Goal: Use online tool/utility: Utilize a website feature to perform a specific function

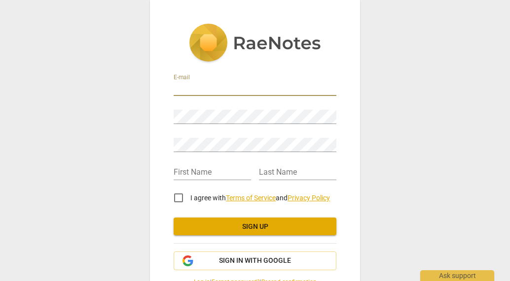
click at [205, 88] on input "email" at bounding box center [254, 89] width 163 height 14
type input "deborahjuma20@gmail.com"
type input "DEBORAH"
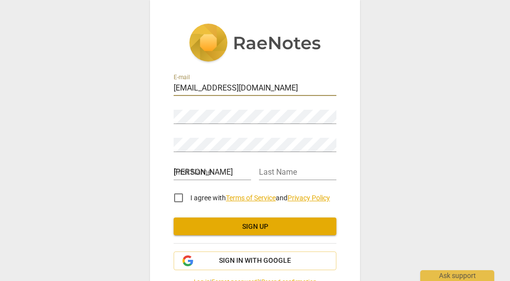
type input "MORAA"
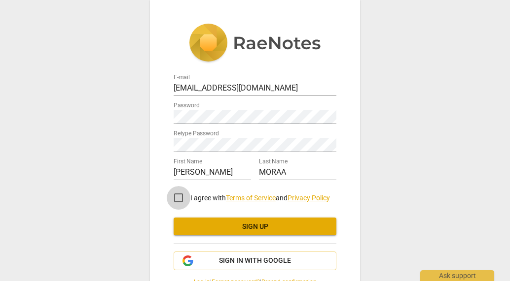
click at [176, 199] on input "I agree with Terms of Service and Privacy Policy" at bounding box center [179, 198] width 24 height 24
checkbox input "true"
click at [246, 264] on span "Sign in with Google" at bounding box center [255, 261] width 72 height 10
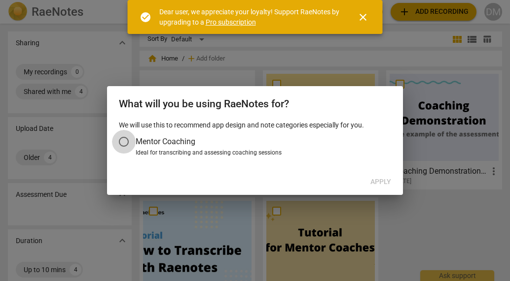
click at [125, 141] on input "Mentor Coaching" at bounding box center [124, 142] width 24 height 24
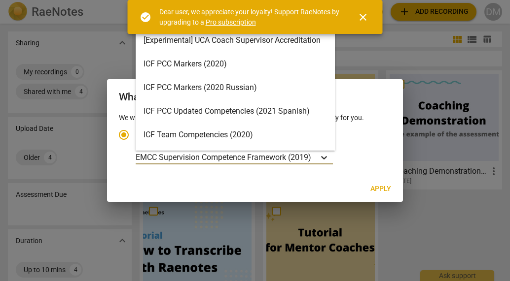
click at [324, 157] on icon "Account type" at bounding box center [324, 157] width 6 height 3
click at [0, 0] on input "Ideal for transcribing and assessing coaching sessions 15 results available. Us…" at bounding box center [0, 0] width 0 height 0
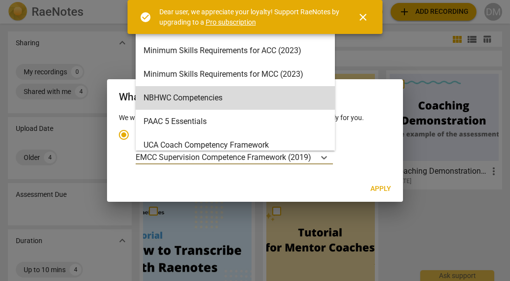
scroll to position [179, 0]
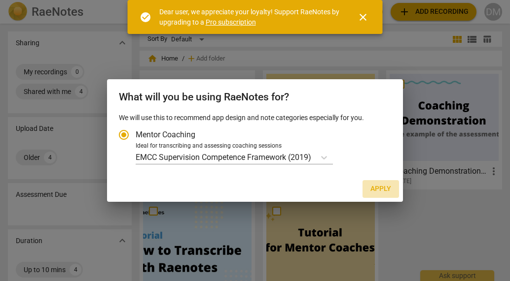
click at [373, 185] on span "Apply" at bounding box center [380, 189] width 21 height 10
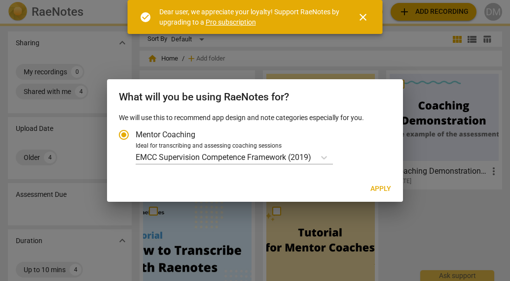
radio input "false"
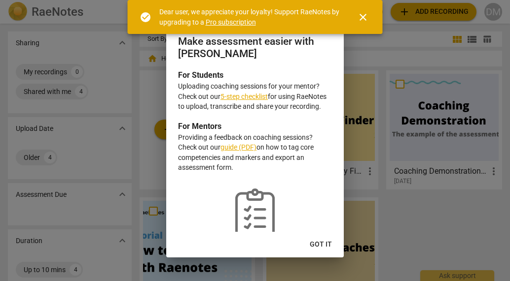
click at [358, 20] on span "close" at bounding box center [363, 17] width 12 height 12
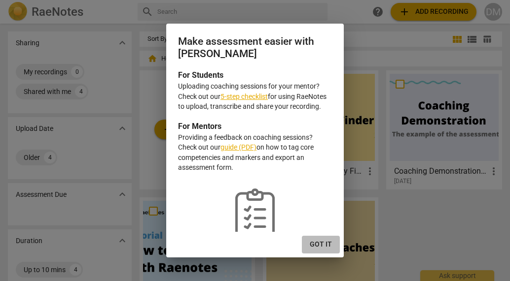
click at [329, 245] on span "Got it" at bounding box center [321, 245] width 22 height 10
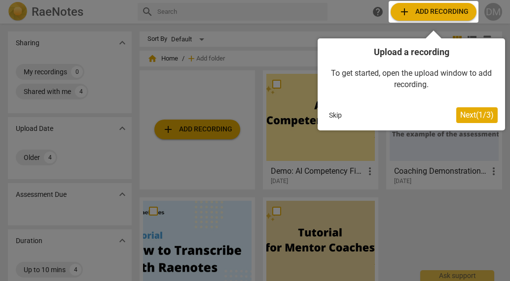
click at [466, 117] on span "Next ( 1 / 3 )" at bounding box center [477, 114] width 34 height 9
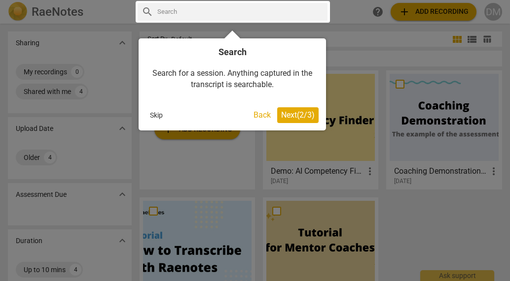
click at [301, 112] on span "Next ( 2 / 3 )" at bounding box center [298, 114] width 34 height 9
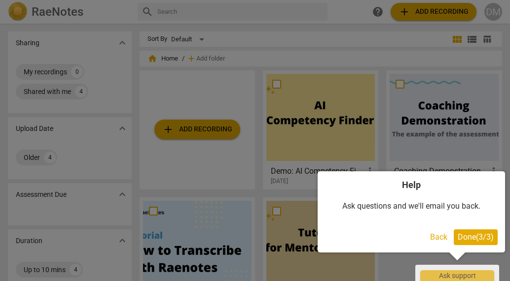
click at [473, 240] on span "Done ( 3 / 3 )" at bounding box center [475, 237] width 36 height 9
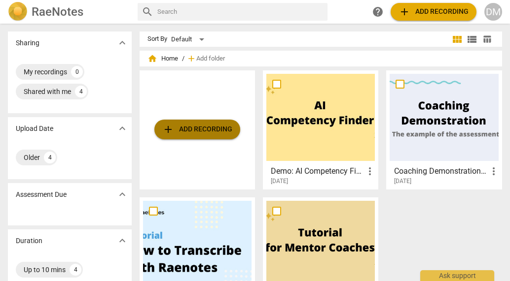
click at [192, 134] on span "add Add recording" at bounding box center [197, 130] width 70 height 12
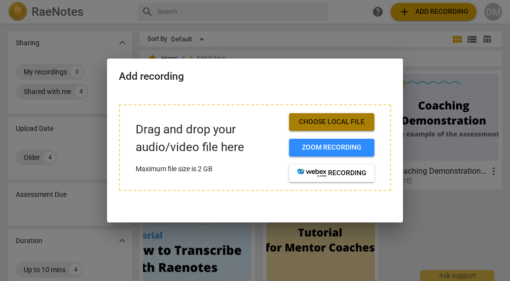
click at [318, 125] on span "Choose local file" at bounding box center [331, 122] width 69 height 10
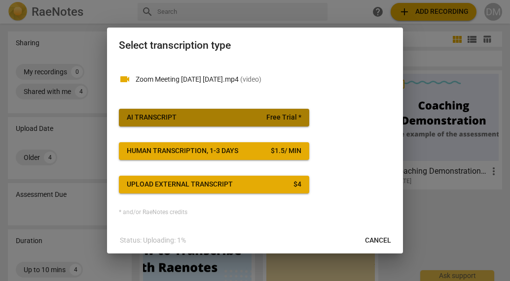
click at [236, 120] on span "AI Transcript Free Trial *" at bounding box center [214, 118] width 174 height 10
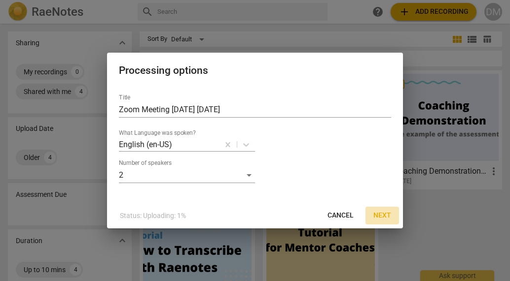
click at [388, 213] on span "Next" at bounding box center [382, 216] width 18 height 10
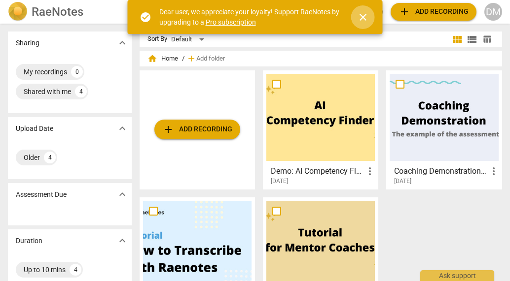
click at [367, 21] on span "close" at bounding box center [363, 17] width 12 height 12
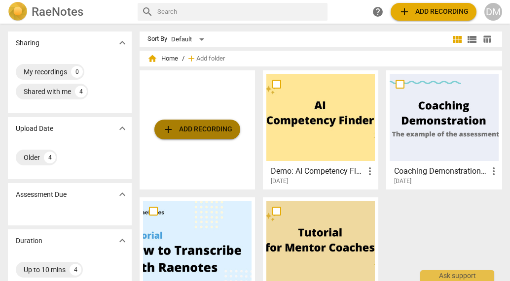
click at [204, 131] on span "add Add recording" at bounding box center [197, 130] width 70 height 12
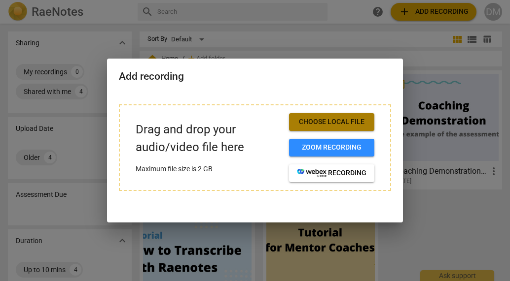
click at [306, 123] on span "Choose local file" at bounding box center [331, 122] width 69 height 10
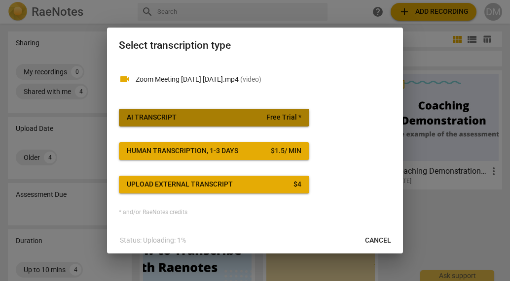
click at [229, 119] on span "AI Transcript Free Trial *" at bounding box center [214, 118] width 174 height 10
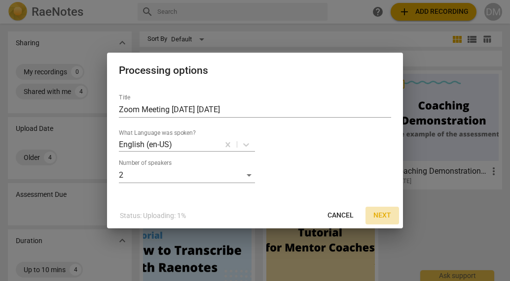
click at [374, 214] on span "Next" at bounding box center [382, 216] width 18 height 10
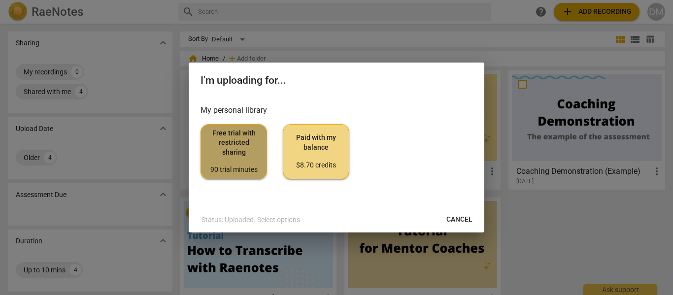
click at [229, 160] on span "Free trial with restricted sharing 90 trial minutes" at bounding box center [234, 152] width 50 height 46
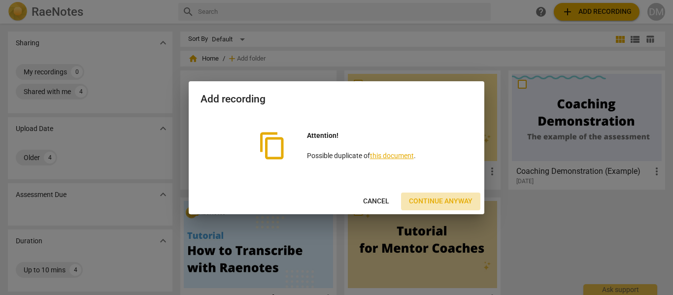
click at [422, 198] on span "Continue anyway" at bounding box center [441, 202] width 64 height 10
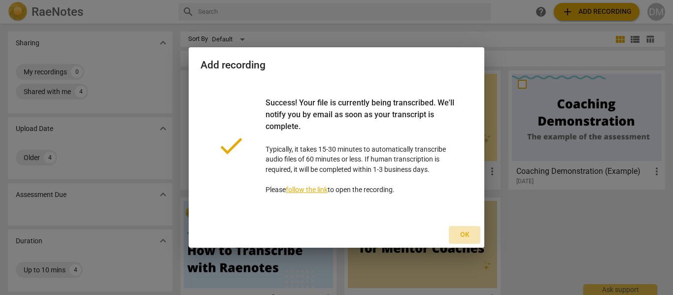
click at [461, 233] on span "Ok" at bounding box center [465, 235] width 16 height 10
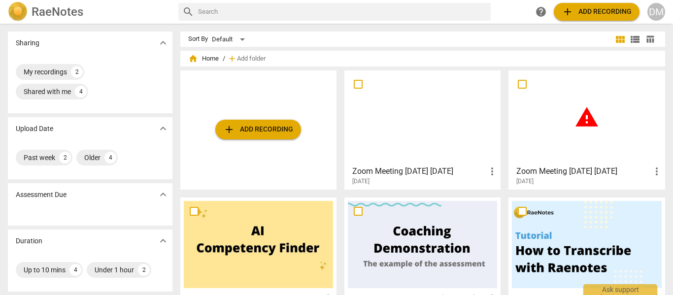
click at [380, 136] on div at bounding box center [422, 117] width 149 height 87
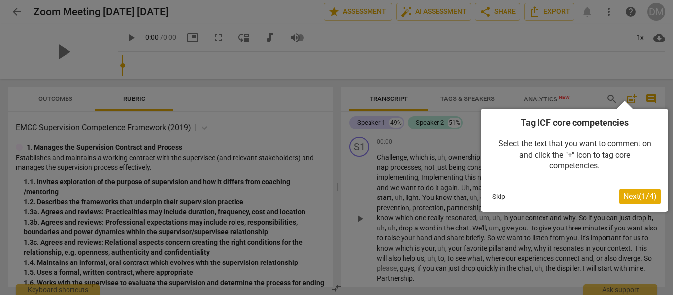
scroll to position [66, 0]
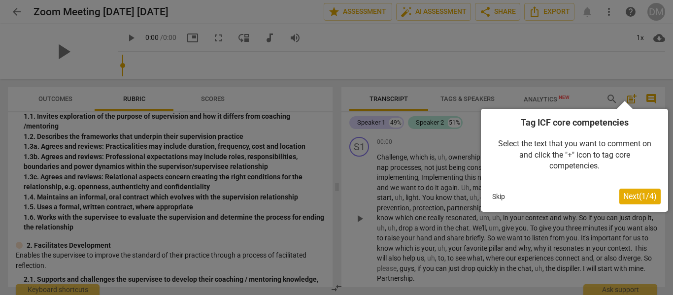
click at [499, 198] on button "Skip" at bounding box center [498, 196] width 21 height 15
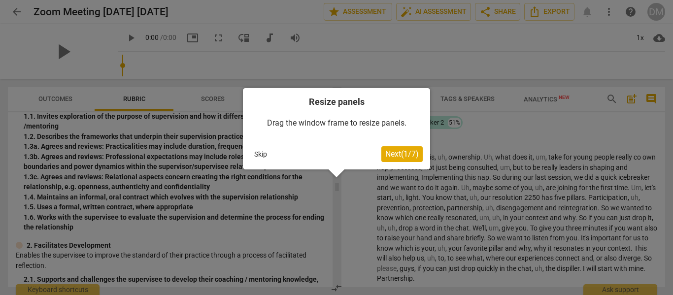
click at [265, 152] on button "Skip" at bounding box center [260, 154] width 21 height 15
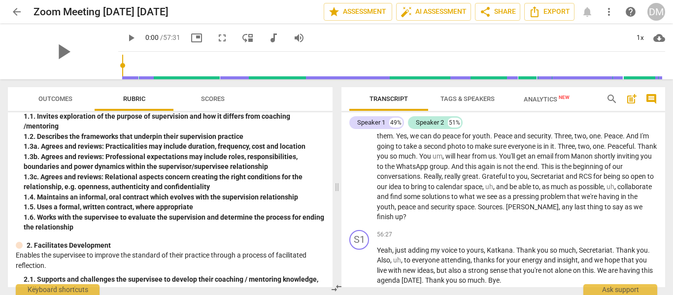
scroll to position [6003, 0]
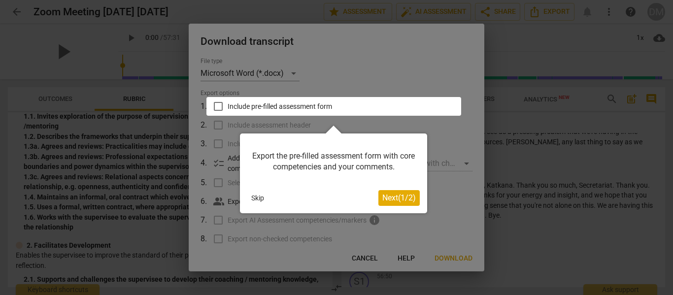
click at [402, 195] on span "Next ( 1 / 2 )" at bounding box center [399, 197] width 34 height 9
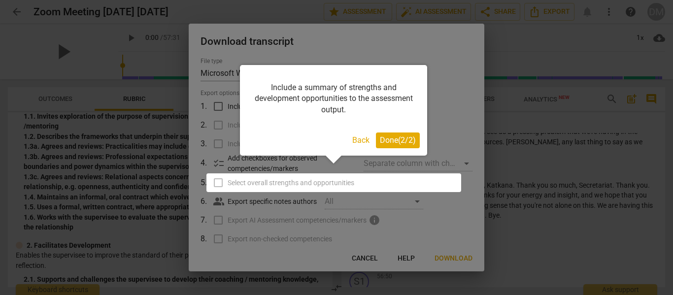
click at [397, 138] on span "Done ( 2 / 2 )" at bounding box center [398, 140] width 36 height 9
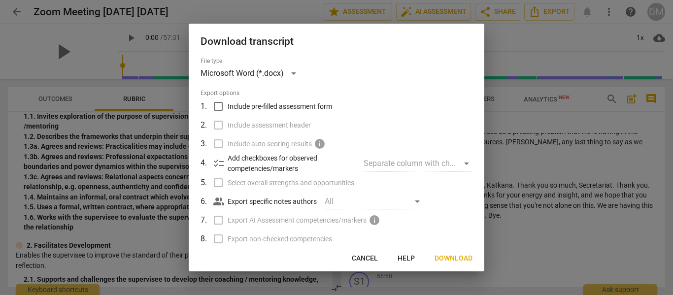
click at [455, 258] on span "Download" at bounding box center [454, 259] width 38 height 10
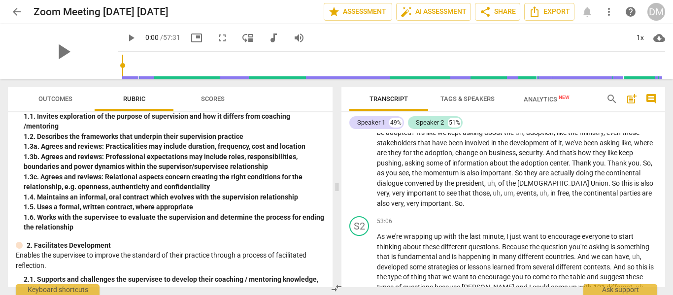
scroll to position [5550, 0]
